Goal: Information Seeking & Learning: Learn about a topic

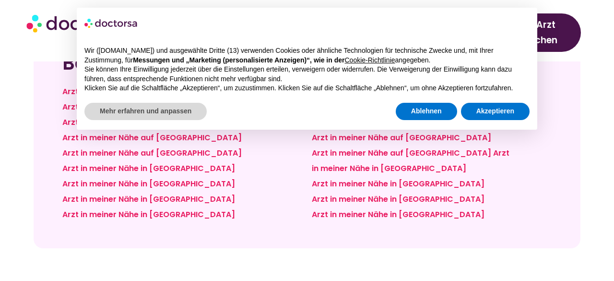
click at [414, 136] on div "× Wir (doctorsa.com) und ausgewählte Dritte (13) verwenden Cookies oder ähnlich…" at bounding box center [307, 68] width 476 height 137
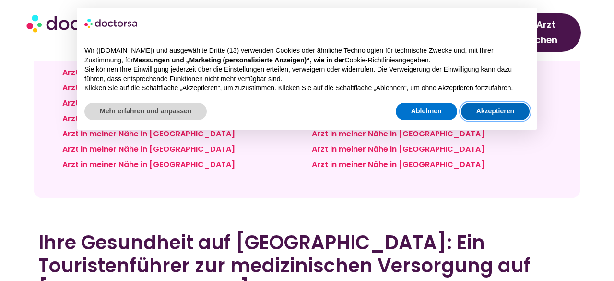
click at [487, 110] on font "Akzeptieren" at bounding box center [495, 111] width 38 height 8
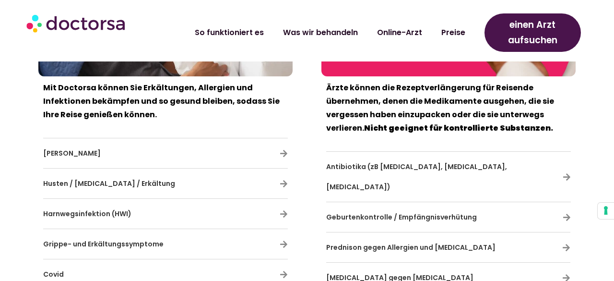
scroll to position [6108, 0]
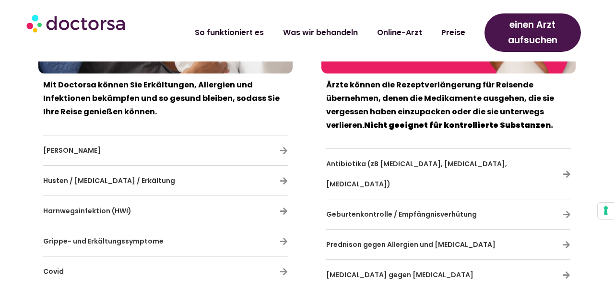
click at [408, 28] on font "Online-Arzt" at bounding box center [399, 28] width 45 height 11
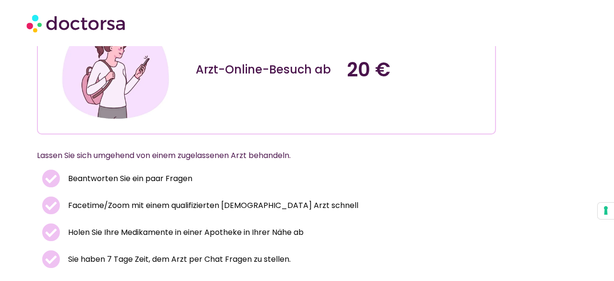
scroll to position [173, 0]
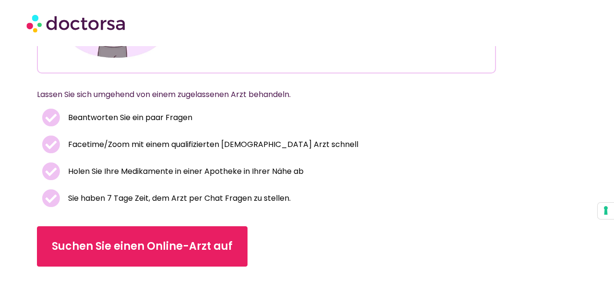
click at [135, 201] on font "Sie haben 7 Tage Zeit, dem Arzt per Chat Fragen zu stellen." at bounding box center [179, 197] width 223 height 11
click at [135, 199] on font "Sie haben 7 Tage Zeit, dem Arzt per Chat Fragen zu stellen." at bounding box center [179, 197] width 223 height 11
click at [48, 198] on icon at bounding box center [53, 198] width 23 height 18
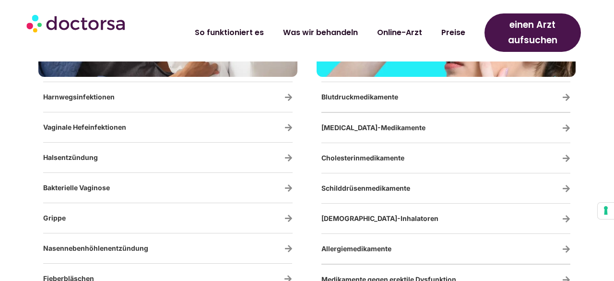
scroll to position [1784, 0]
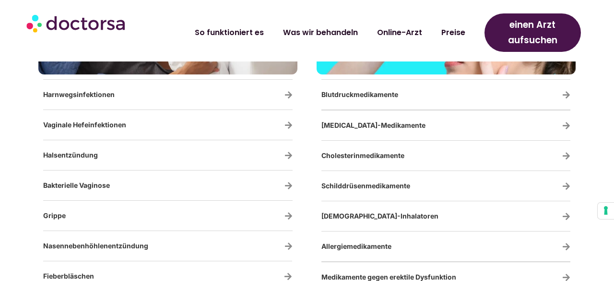
click at [367, 127] on font "Diabetes-Medikamente" at bounding box center [373, 125] width 104 height 8
click at [364, 124] on font "Diabetes-Medikamente" at bounding box center [373, 125] width 104 height 8
click at [372, 93] on font "Blutdruckmedikamente" at bounding box center [359, 94] width 77 height 8
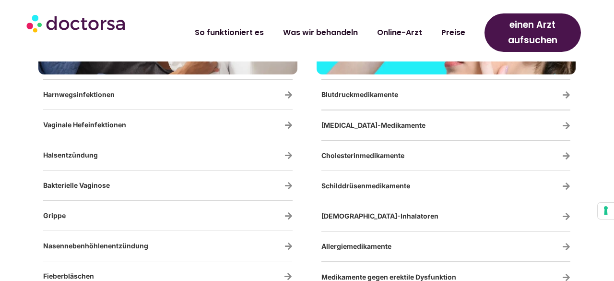
click at [372, 93] on font "Blutdruckmedikamente" at bounding box center [359, 94] width 77 height 8
click at [362, 96] on font "Blutdruckmedikamente" at bounding box center [359, 94] width 77 height 8
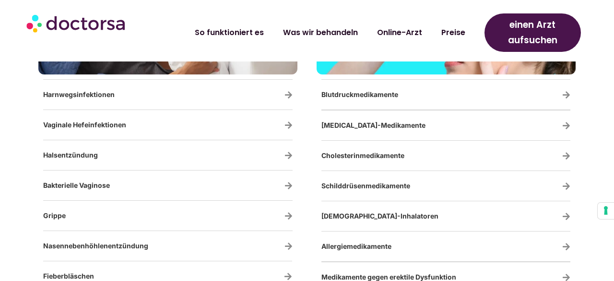
click at [362, 96] on font "Blutdruckmedikamente" at bounding box center [359, 94] width 77 height 8
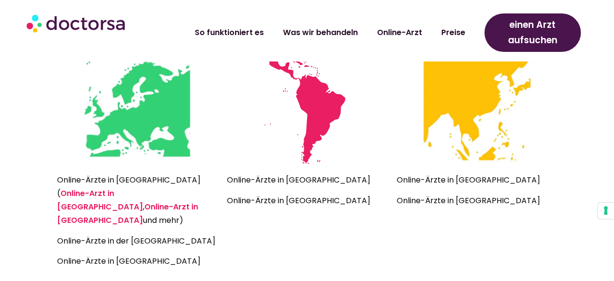
scroll to position [2303, 0]
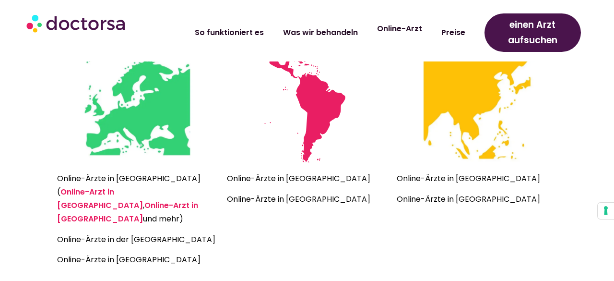
click at [398, 28] on font "Online-Arzt" at bounding box center [399, 28] width 45 height 11
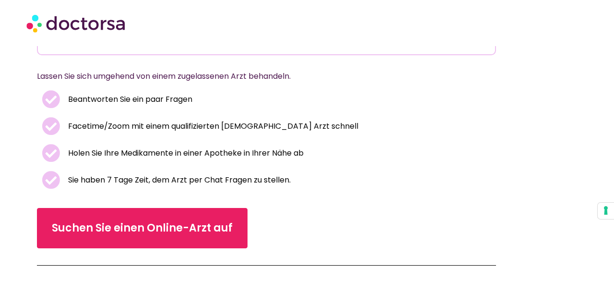
scroll to position [192, 0]
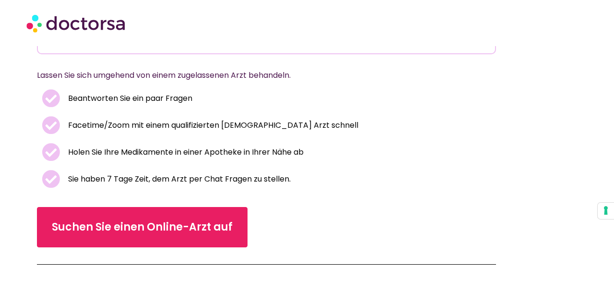
click at [286, 6] on div at bounding box center [307, 23] width 571 height 38
click at [189, 180] on font "Sie haben 7 Tage Zeit, dem Arzt per Chat Fragen zu stellen." at bounding box center [179, 178] width 223 height 11
click at [158, 180] on font "Sie haben 7 Tage Zeit, dem Arzt per Chat Fragen zu stellen." at bounding box center [179, 178] width 223 height 11
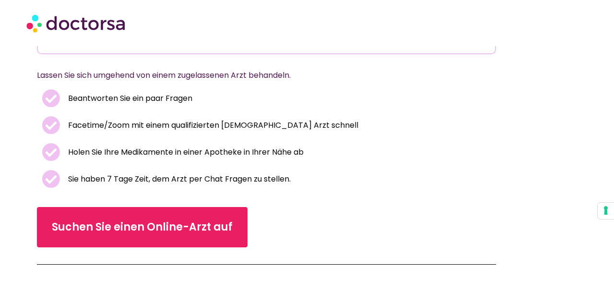
click at [51, 178] on icon at bounding box center [53, 179] width 23 height 18
